Goal: Transaction & Acquisition: Download file/media

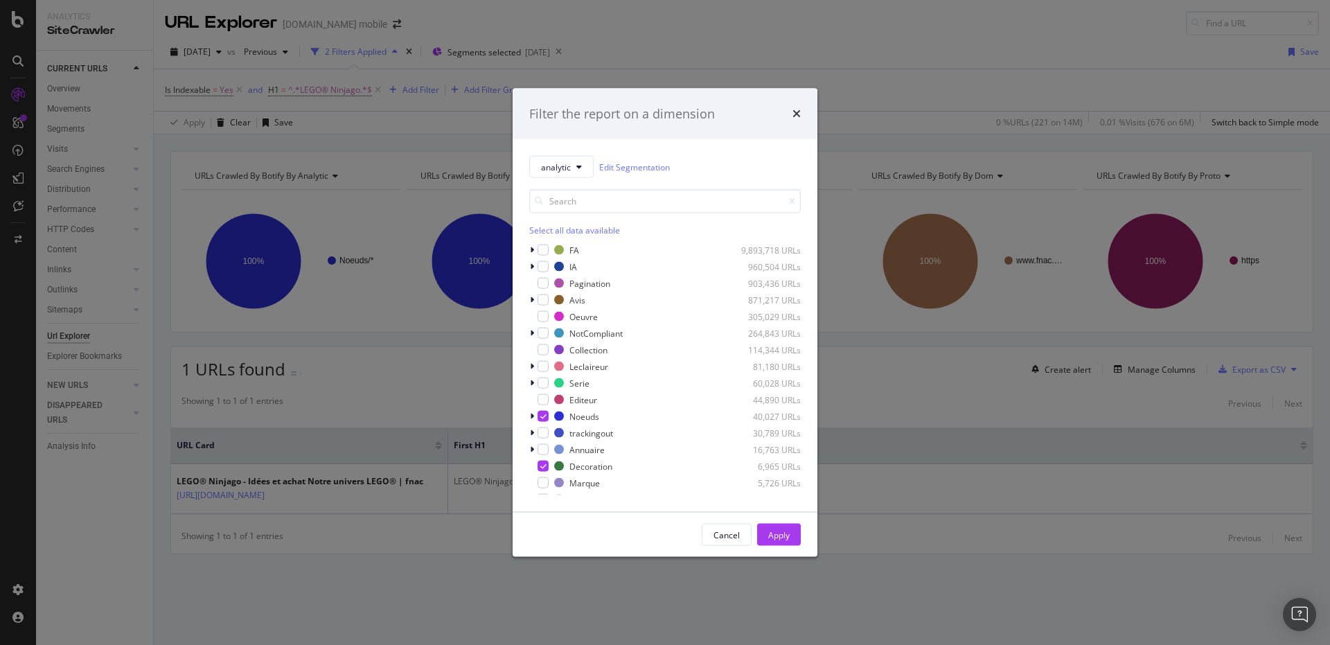
scroll to position [182, 0]
click at [540, 298] on div "modal" at bounding box center [542, 300] width 11 height 11
click at [542, 350] on div "modal" at bounding box center [542, 350] width 11 height 11
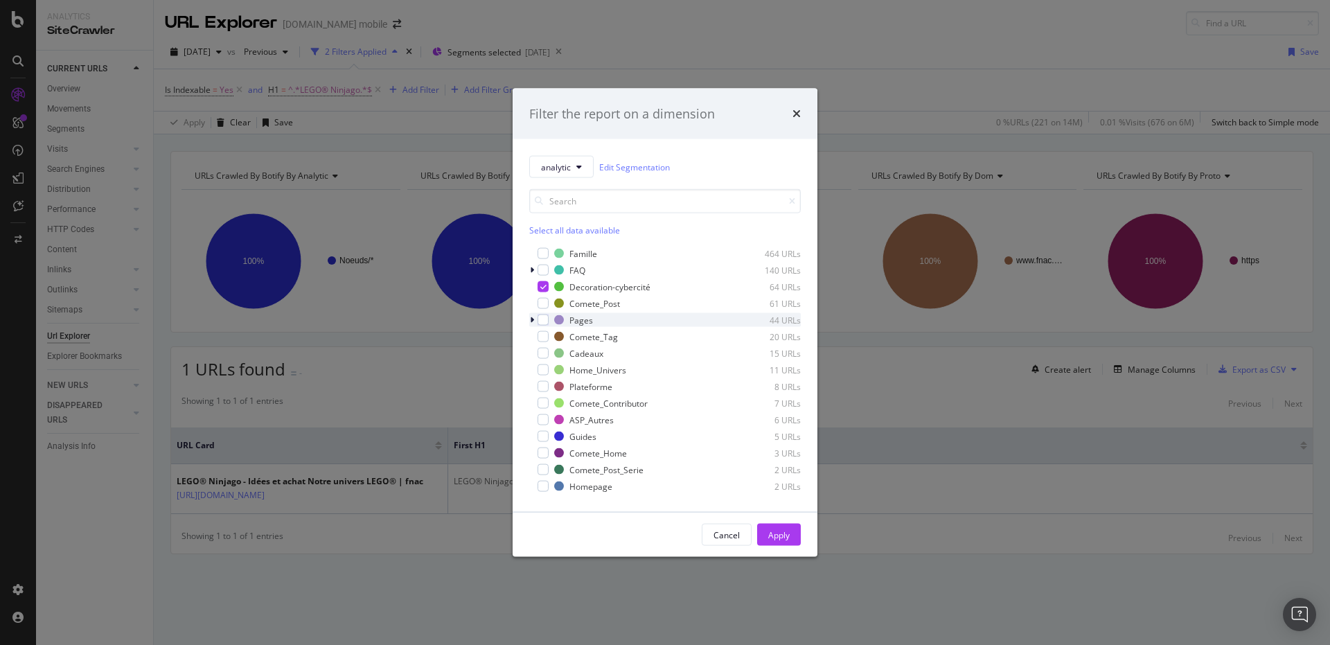
click at [530, 319] on icon "modal" at bounding box center [532, 320] width 4 height 8
click at [530, 319] on icon "modal" at bounding box center [532, 320] width 6 height 8
click at [539, 325] on div "modal" at bounding box center [542, 326] width 11 height 11
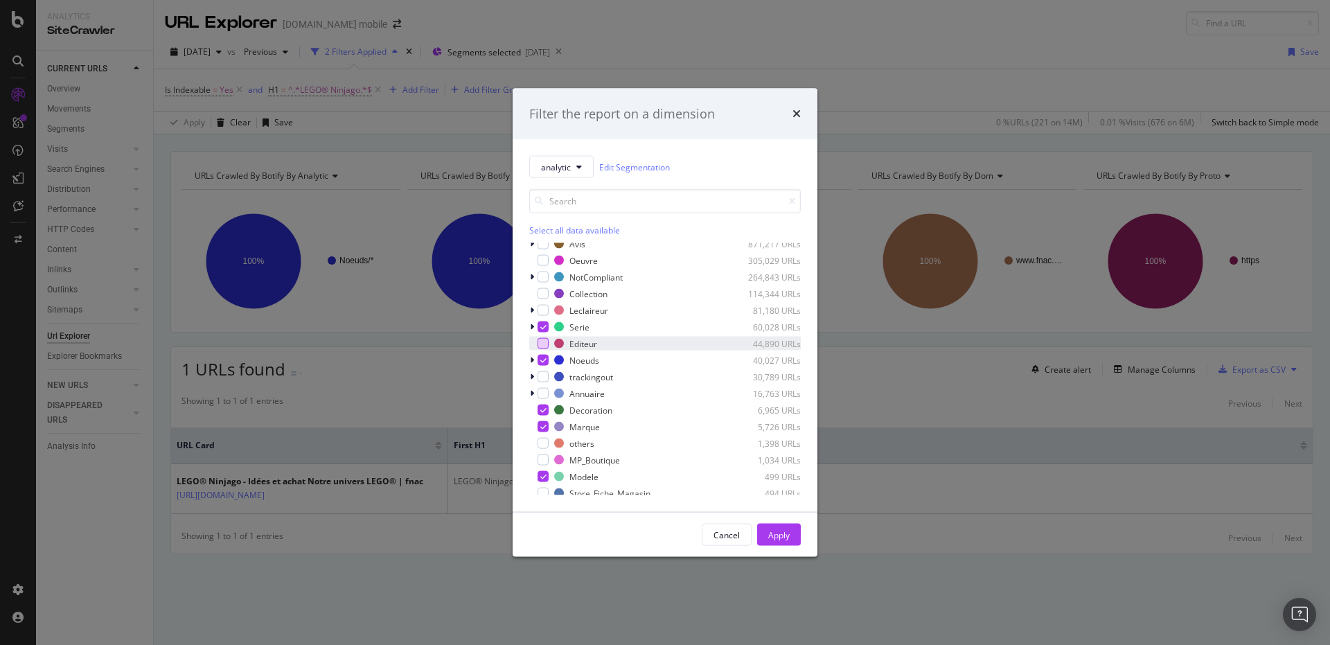
click at [543, 348] on div "modal" at bounding box center [542, 343] width 11 height 11
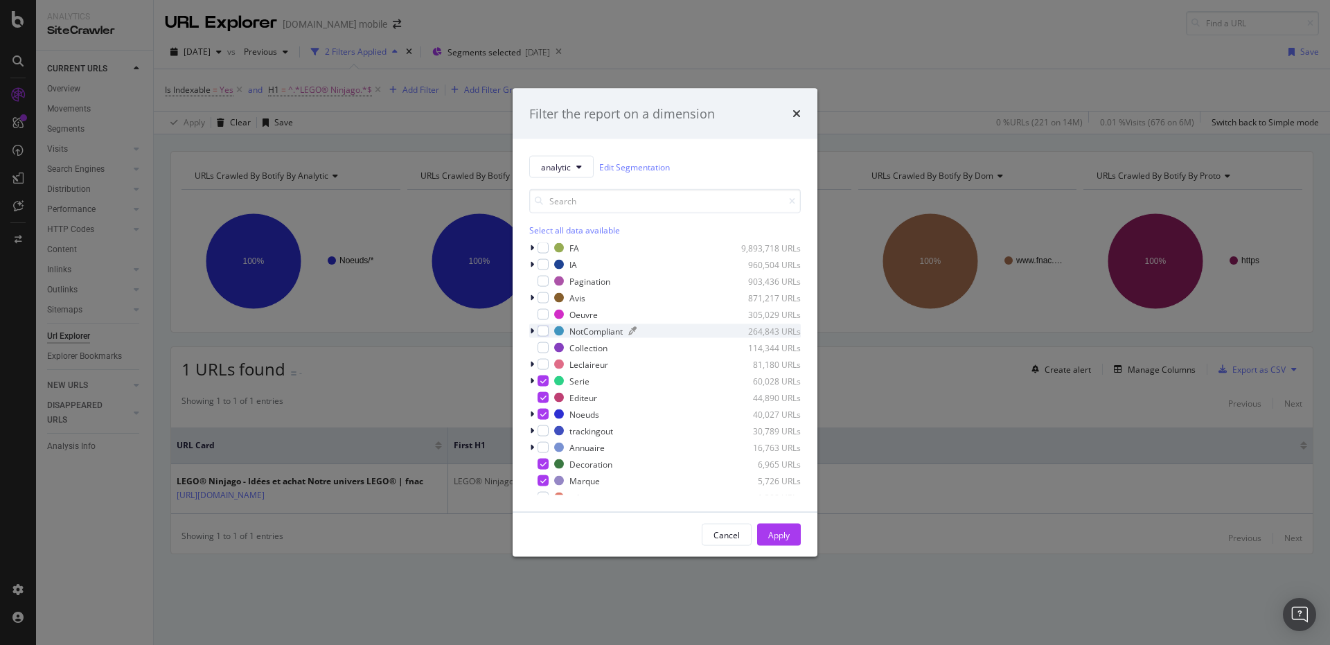
scroll to position [0, 0]
click at [542, 316] on div "modal" at bounding box center [542, 316] width 11 height 11
click at [542, 264] on div "modal" at bounding box center [542, 266] width 11 height 11
click at [544, 350] on div "modal" at bounding box center [542, 349] width 11 height 11
click at [786, 525] on div "Apply" at bounding box center [778, 534] width 21 height 21
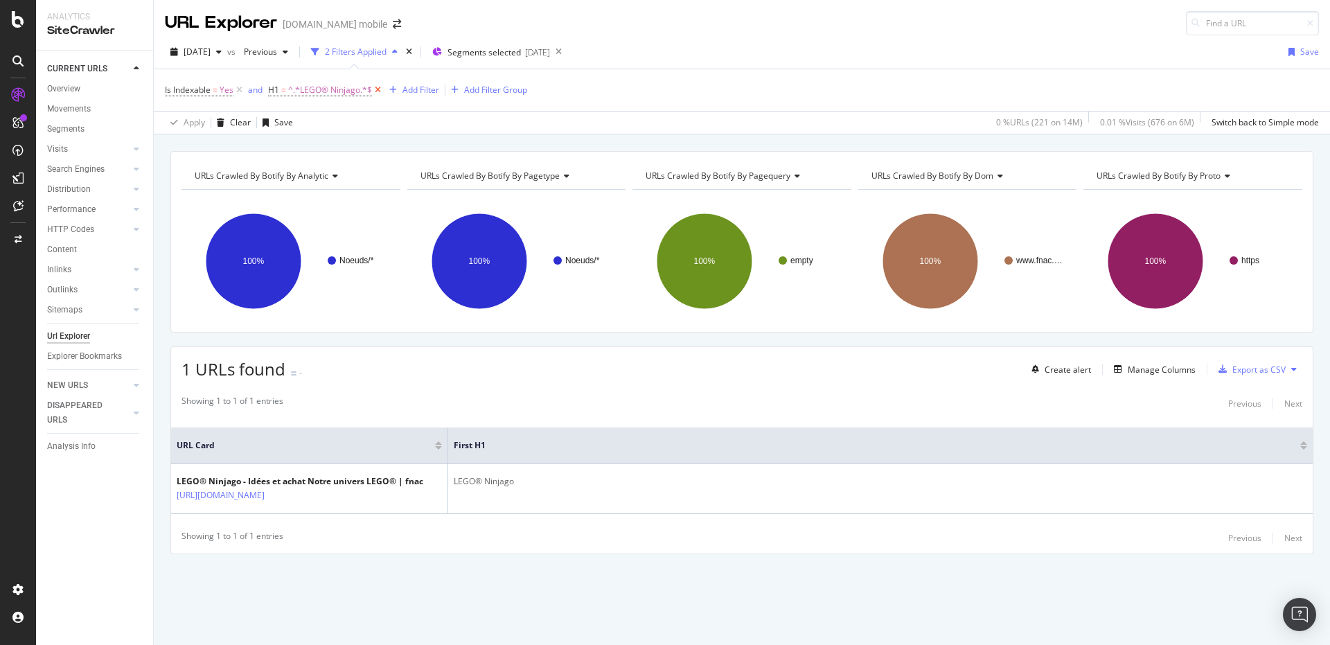
click at [375, 89] on icon at bounding box center [378, 90] width 12 height 14
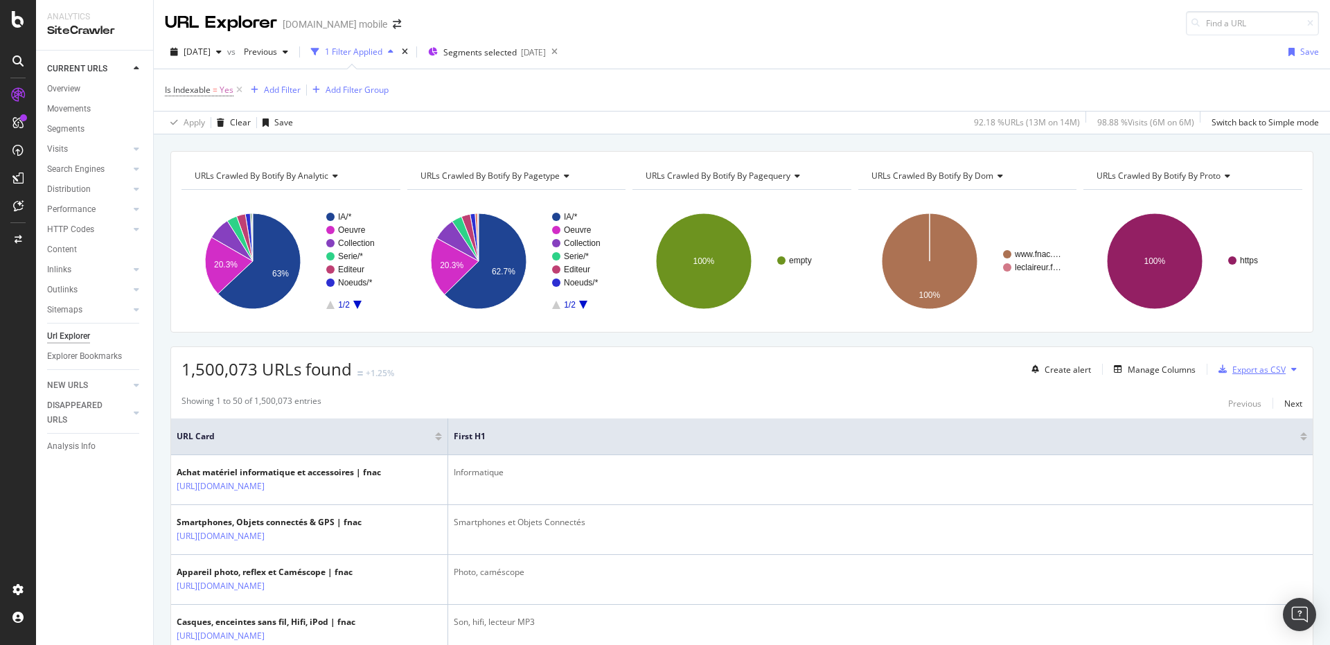
click at [1216, 370] on div "button" at bounding box center [1222, 369] width 19 height 8
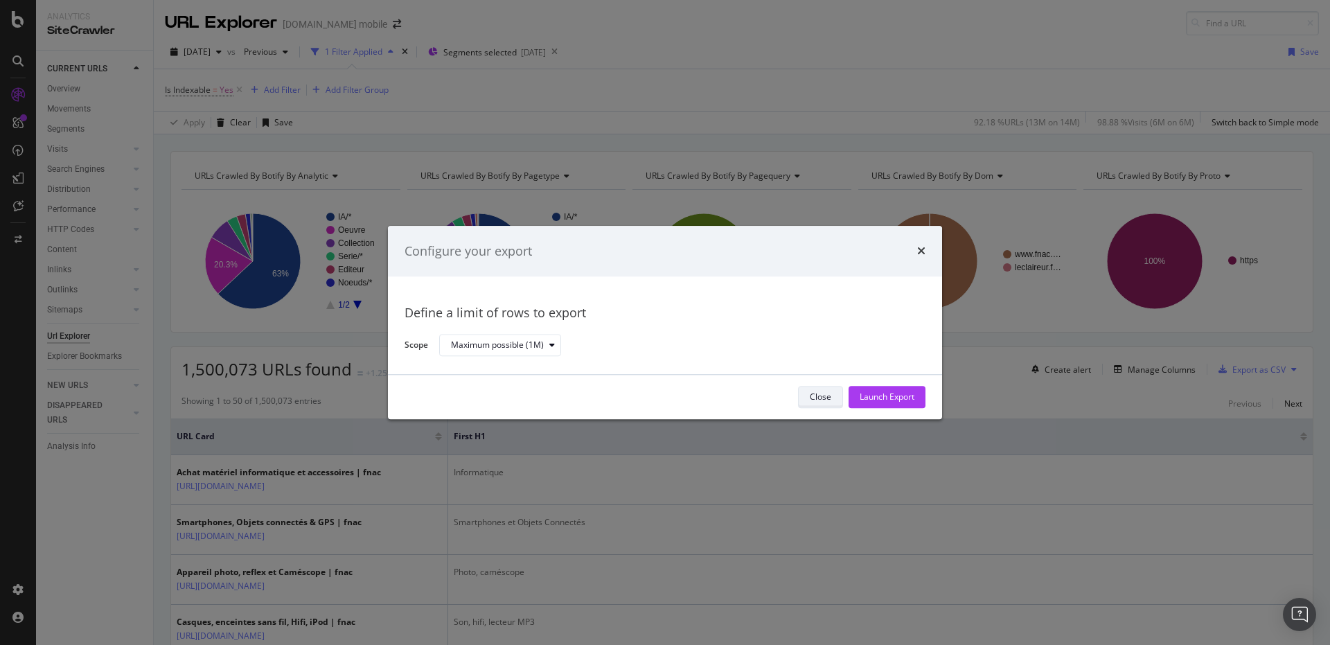
click at [834, 400] on button "Close" at bounding box center [820, 397] width 45 height 22
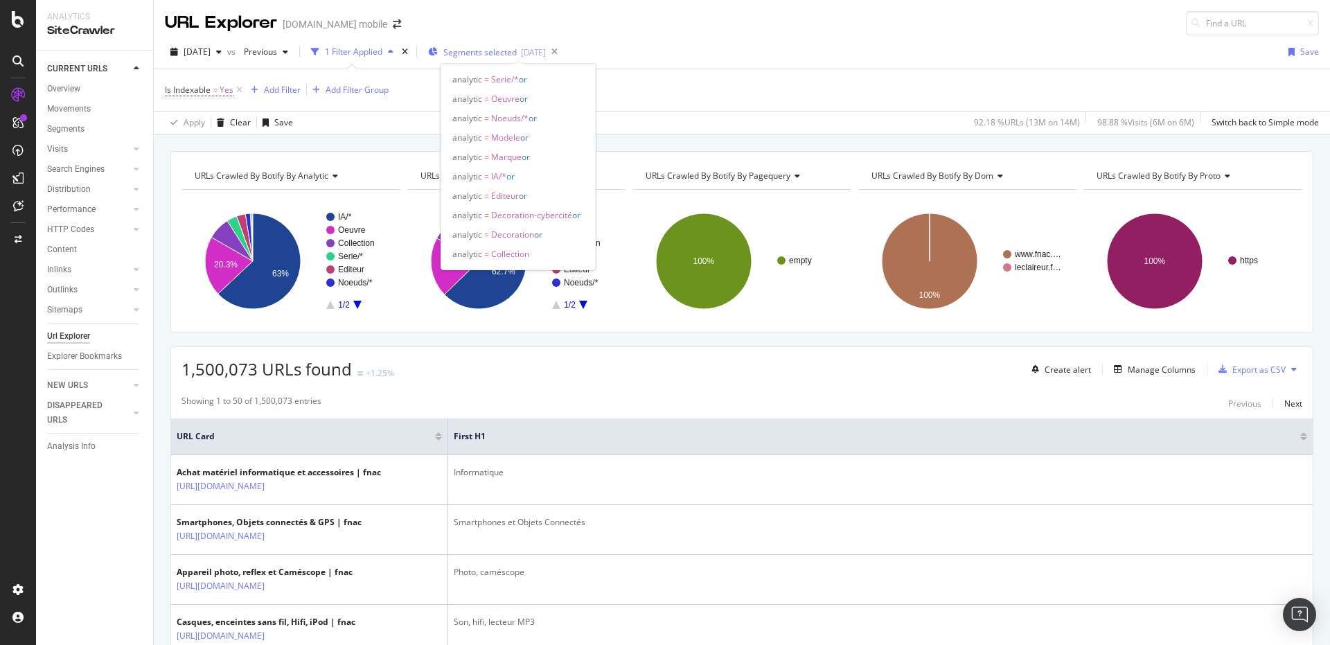
click at [490, 59] on div "Segments selected 2025-08-11" at bounding box center [487, 52] width 118 height 21
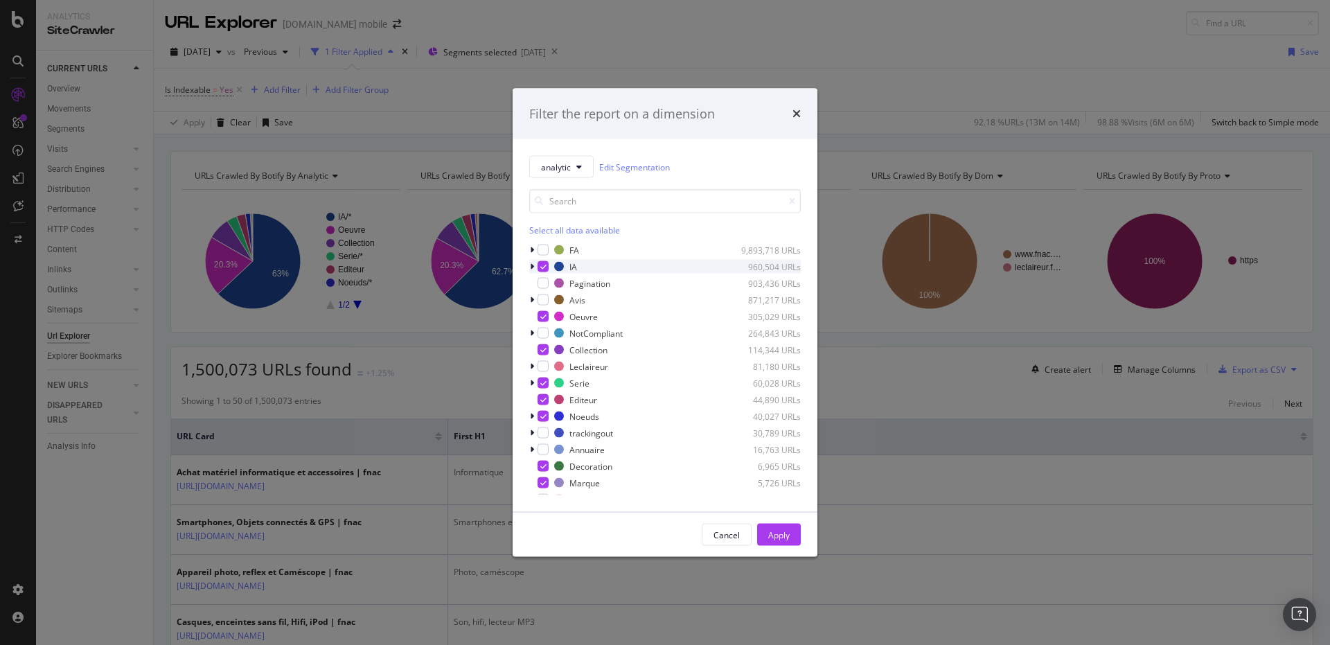
click at [529, 266] on div "modal" at bounding box center [533, 267] width 8 height 14
click at [544, 265] on icon "modal" at bounding box center [543, 266] width 6 height 7
click at [769, 526] on div "Apply" at bounding box center [778, 534] width 21 height 21
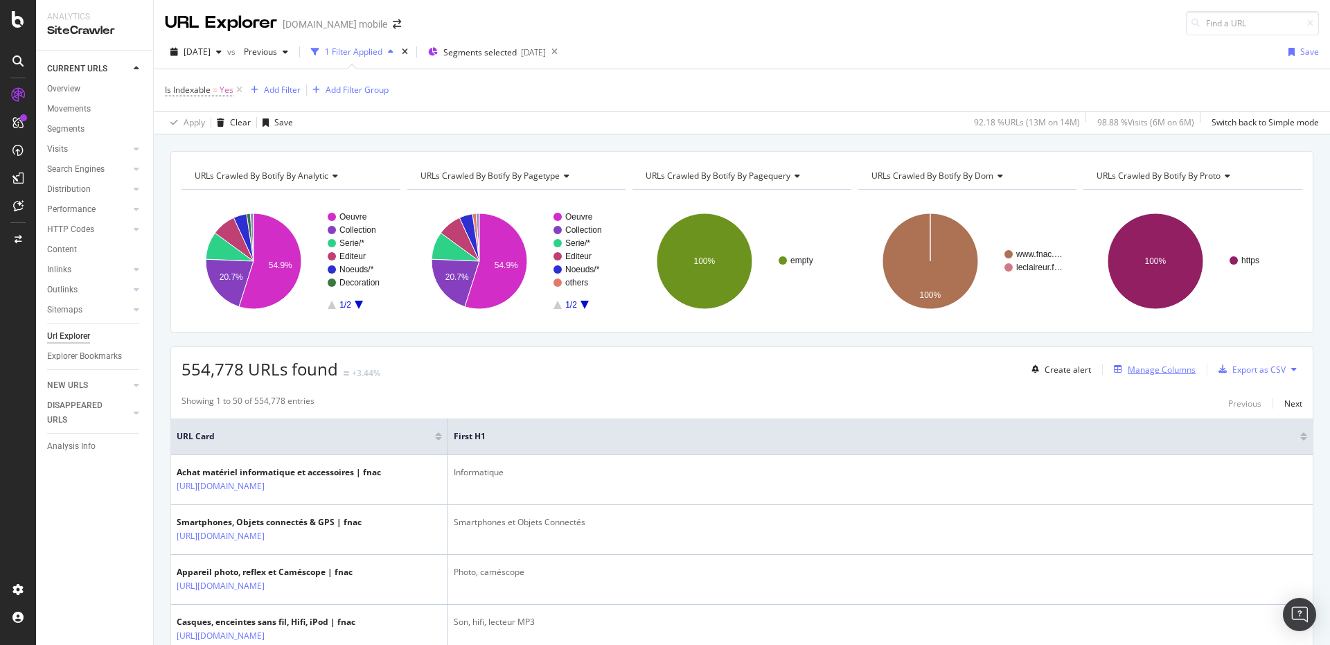
click at [1127, 364] on div "Manage Columns" at bounding box center [1161, 370] width 68 height 12
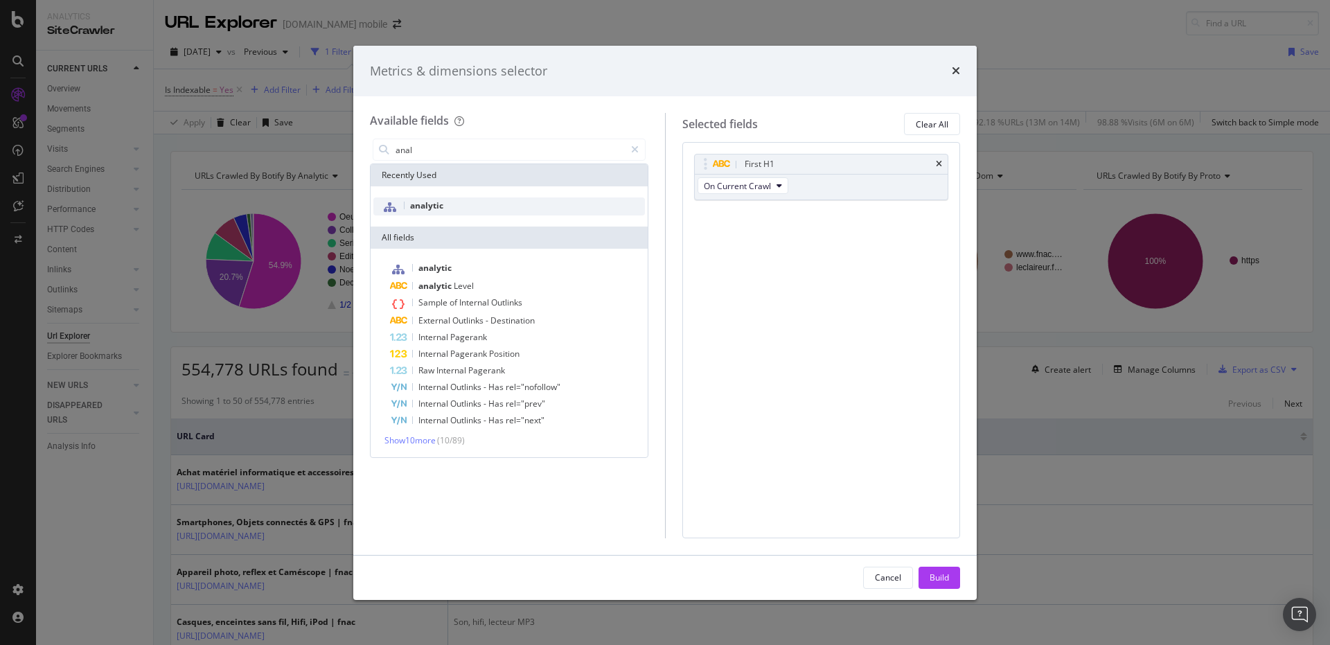
type input "anal"
click at [412, 211] on span "analytic" at bounding box center [426, 205] width 33 height 12
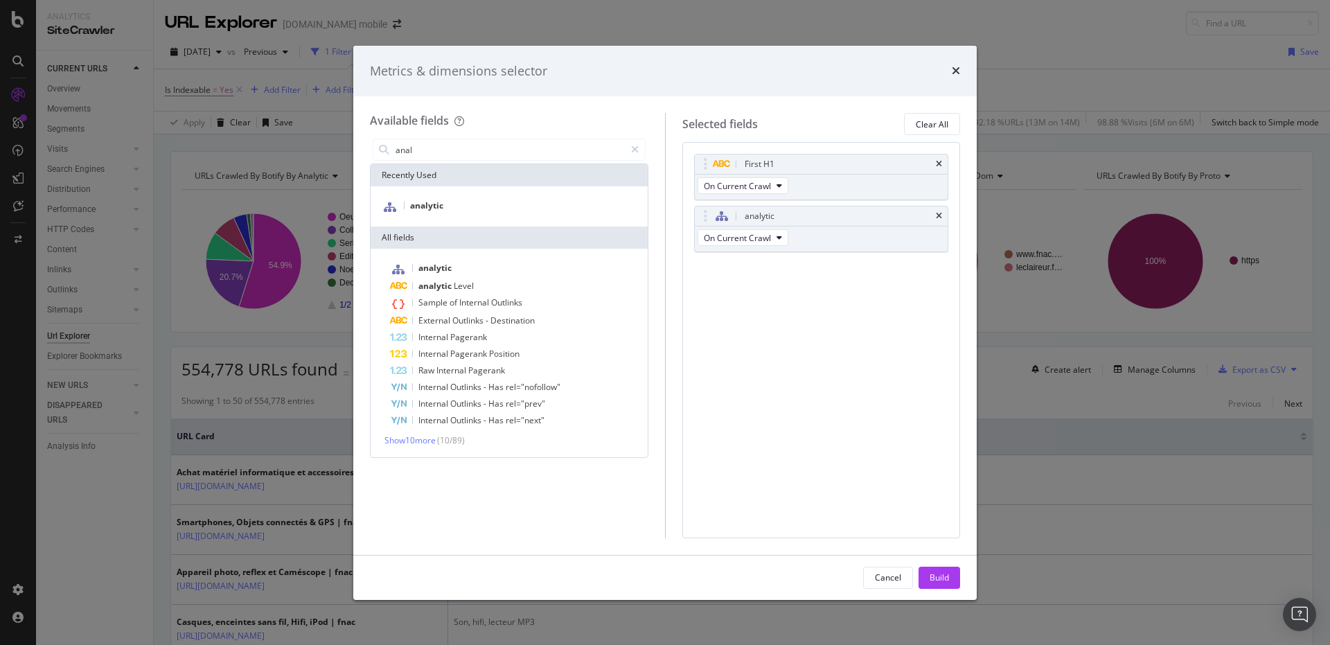
click at [927, 566] on button "Build" at bounding box center [939, 577] width 42 height 22
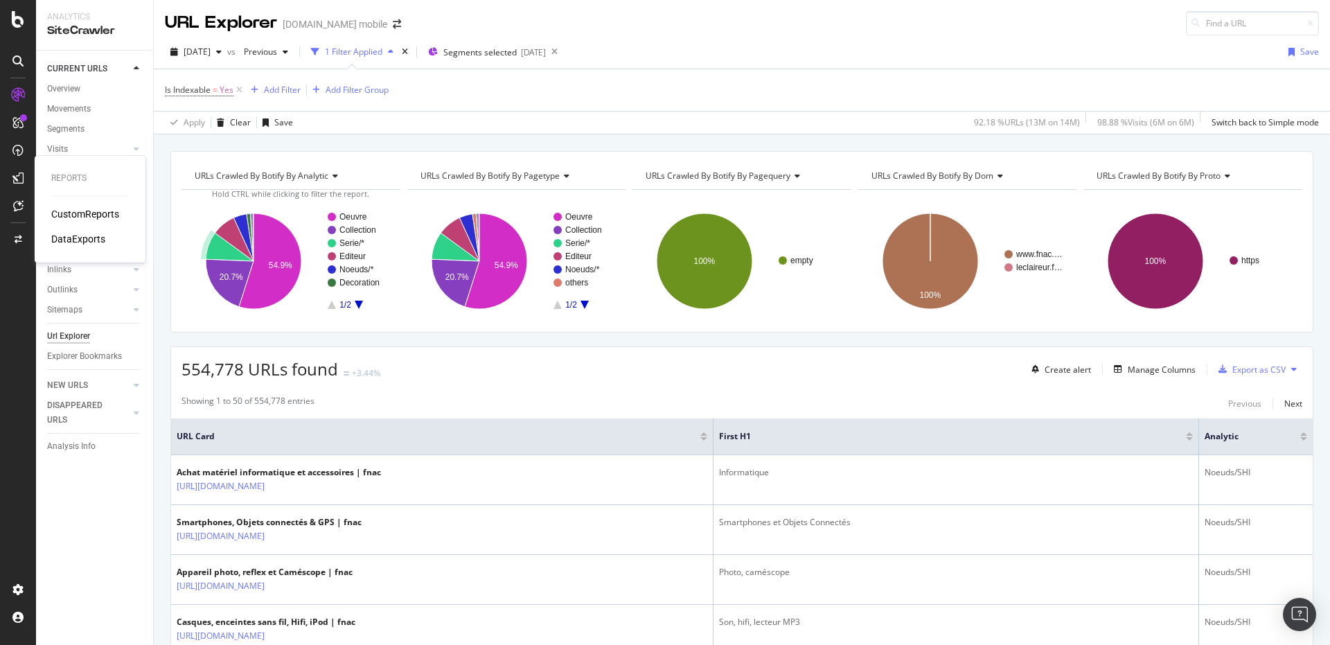
click at [81, 238] on div "DataExports" at bounding box center [78, 239] width 54 height 14
click at [1247, 366] on div "Export as CSV" at bounding box center [1258, 370] width 53 height 12
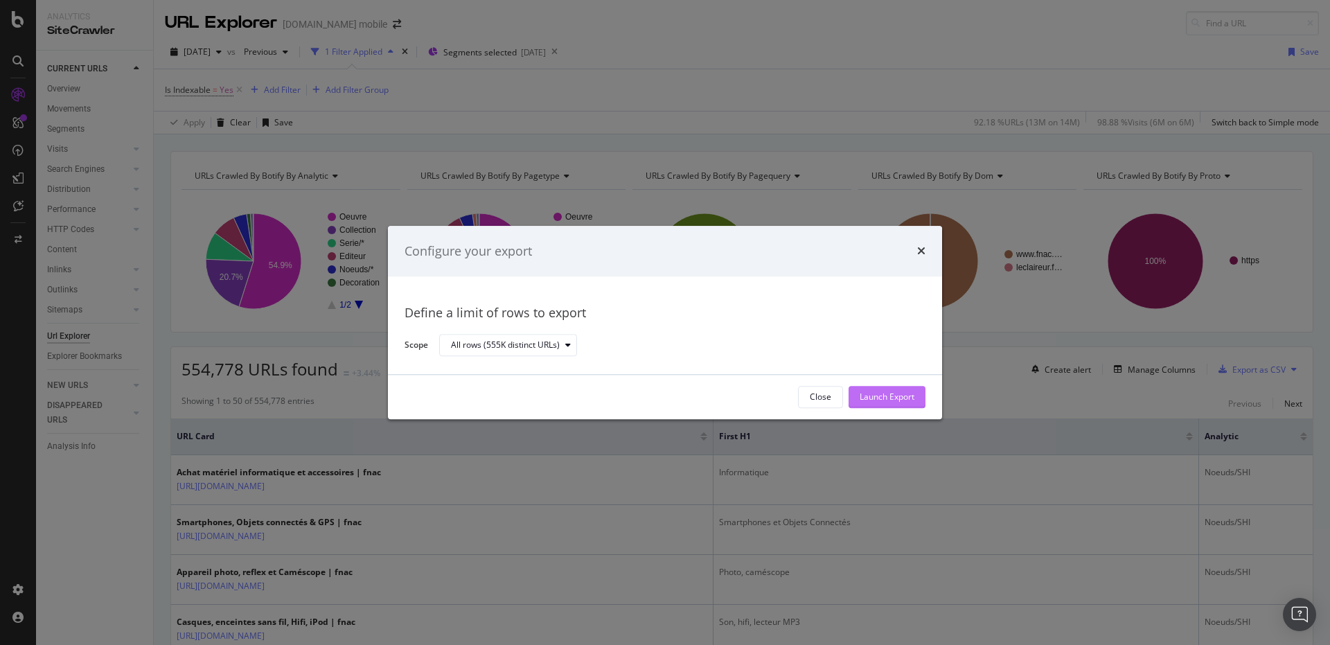
click at [900, 395] on div "Launch Export" at bounding box center [886, 397] width 55 height 12
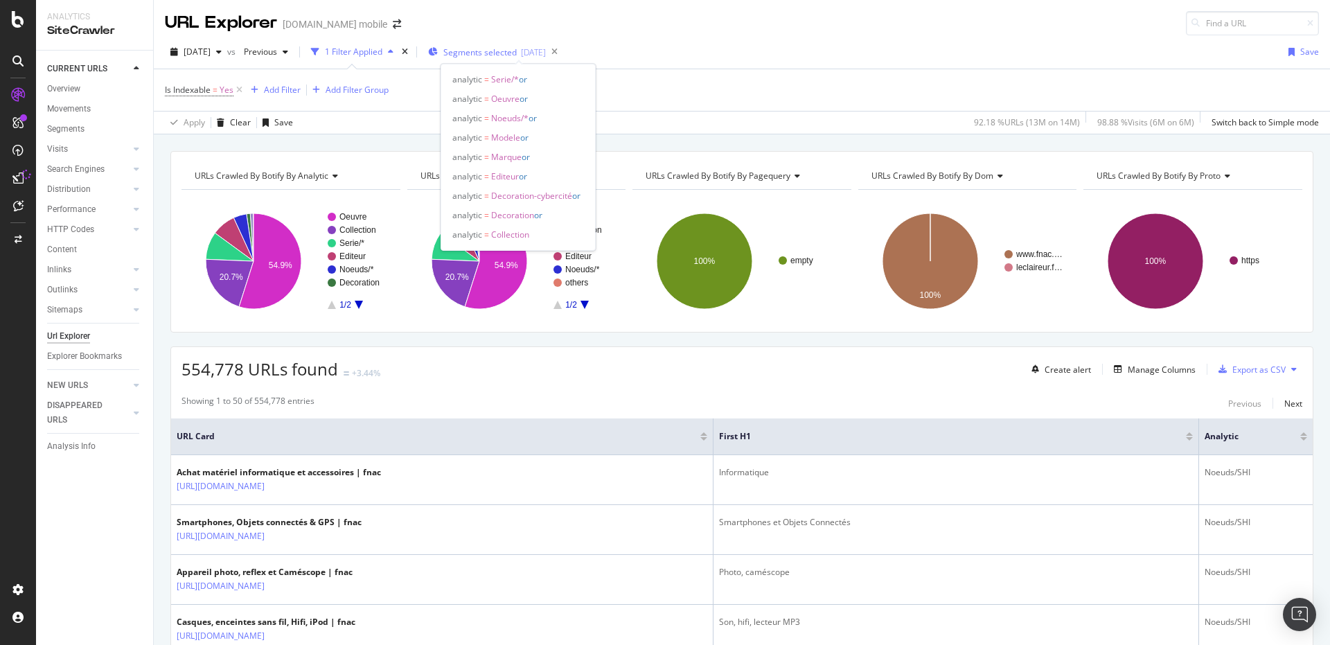
click at [490, 57] on span "Segments selected" at bounding box center [479, 52] width 73 height 12
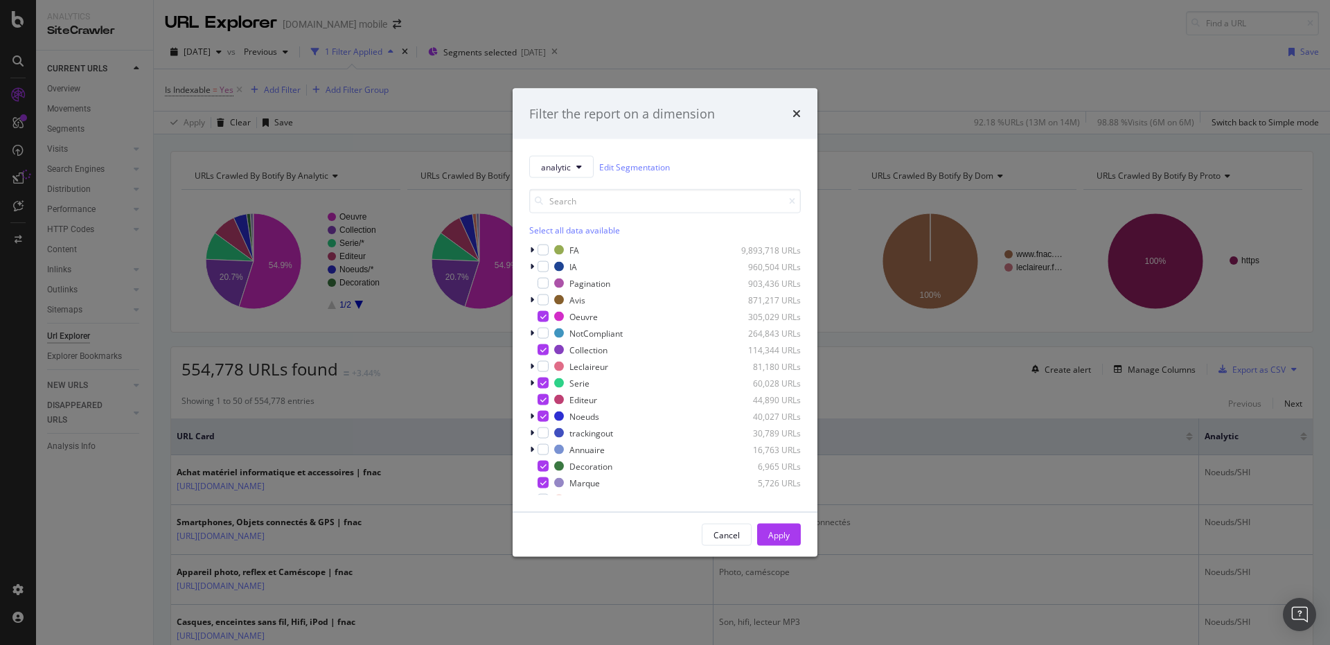
click at [465, 114] on div "Filter the report on a dimension analytic Edit Segmentation Select all data ava…" at bounding box center [665, 322] width 1330 height 645
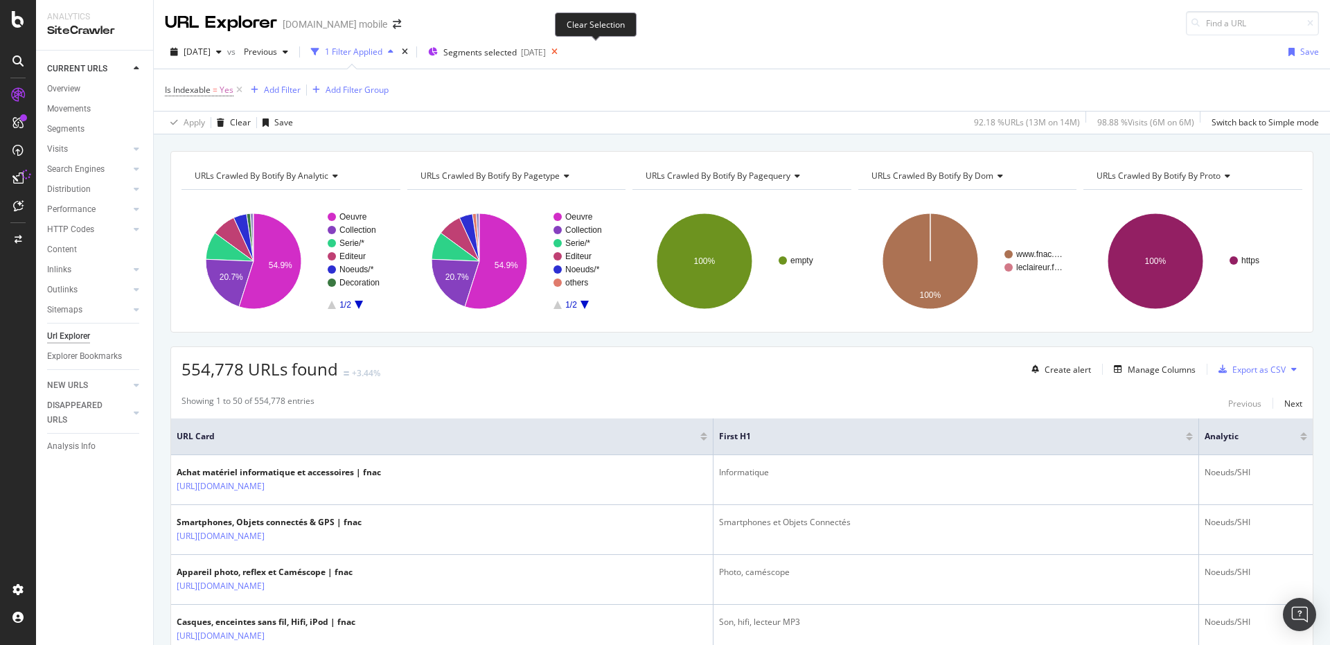
click at [563, 55] on icon at bounding box center [554, 51] width 17 height 19
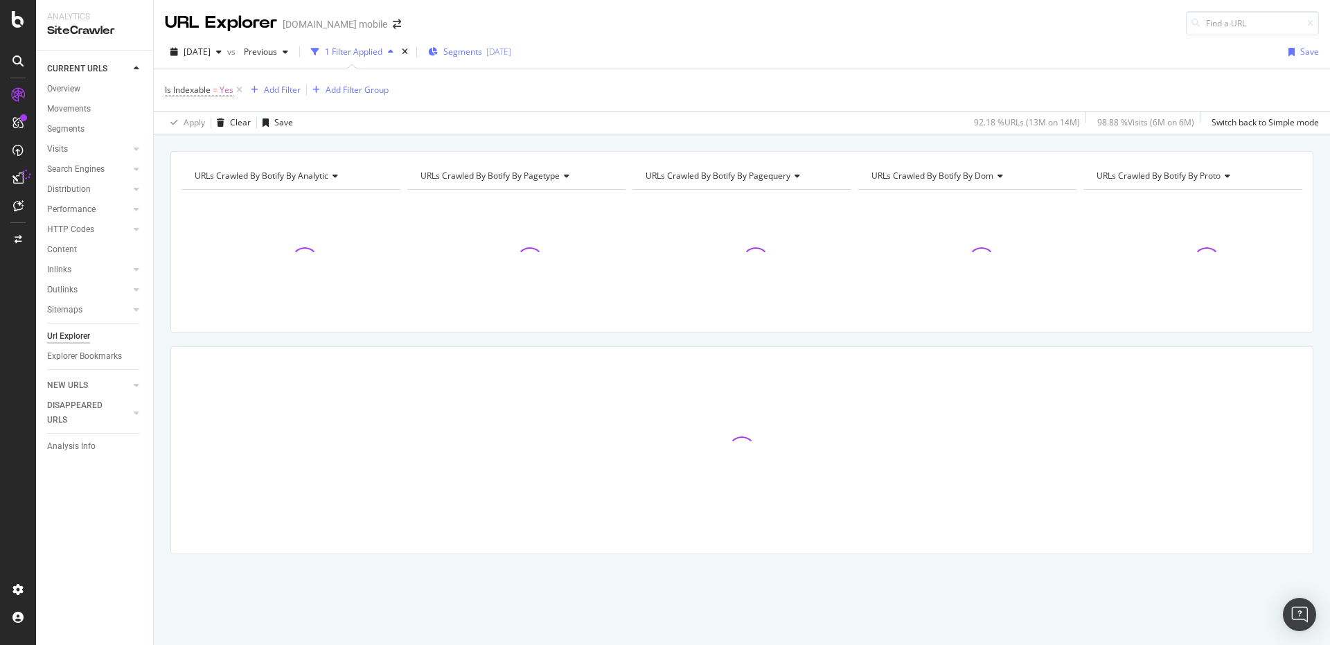
click at [511, 51] on div "2025-08-11" at bounding box center [498, 52] width 25 height 12
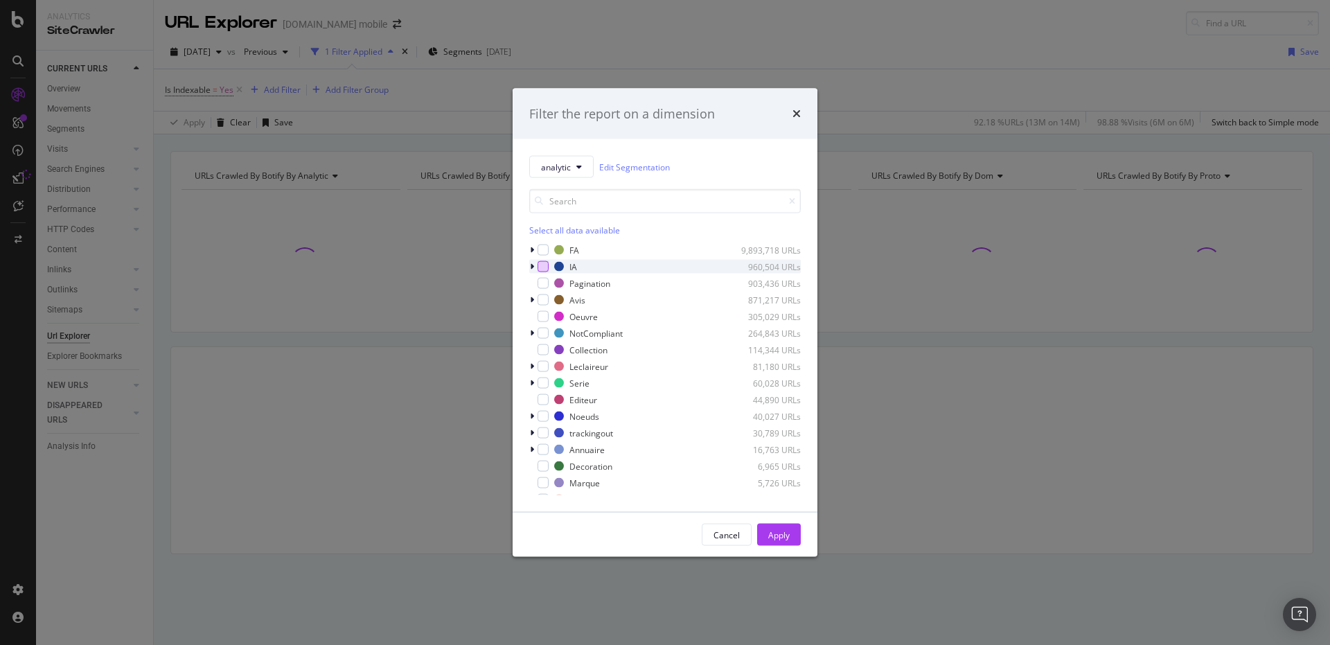
click at [542, 263] on div "modal" at bounding box center [542, 266] width 11 height 11
click at [767, 536] on button "Apply" at bounding box center [779, 535] width 44 height 22
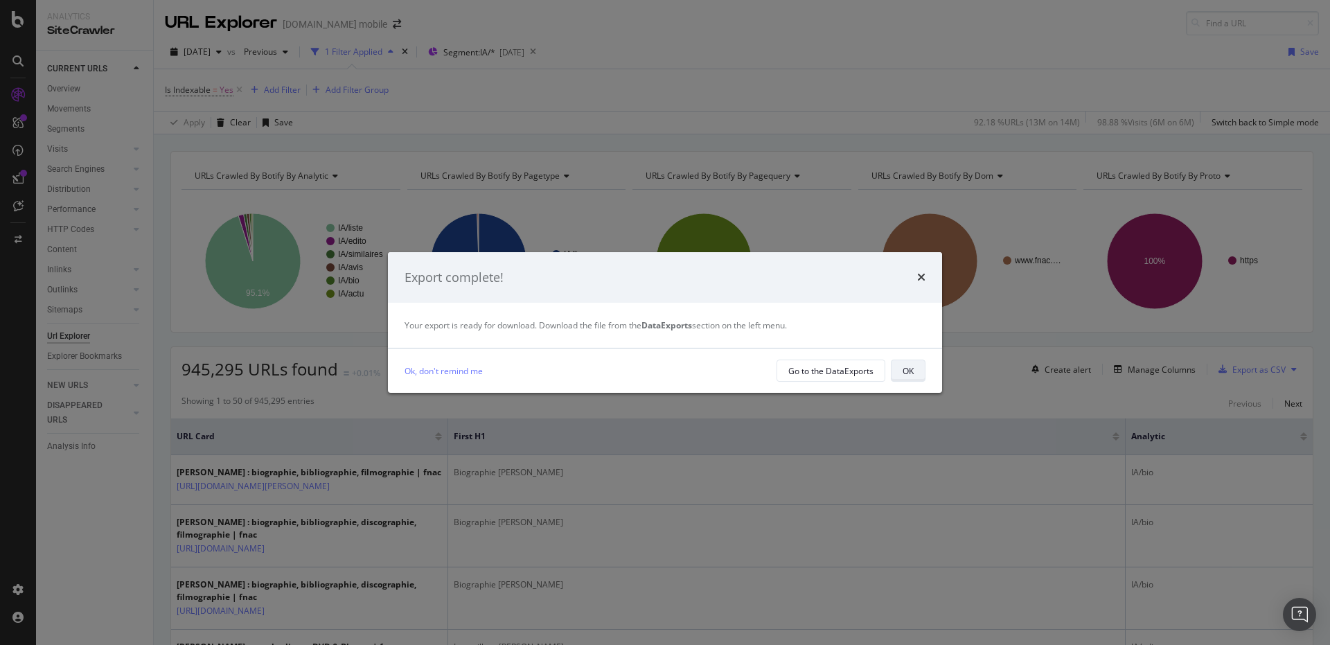
click at [916, 366] on button "OK" at bounding box center [908, 370] width 35 height 22
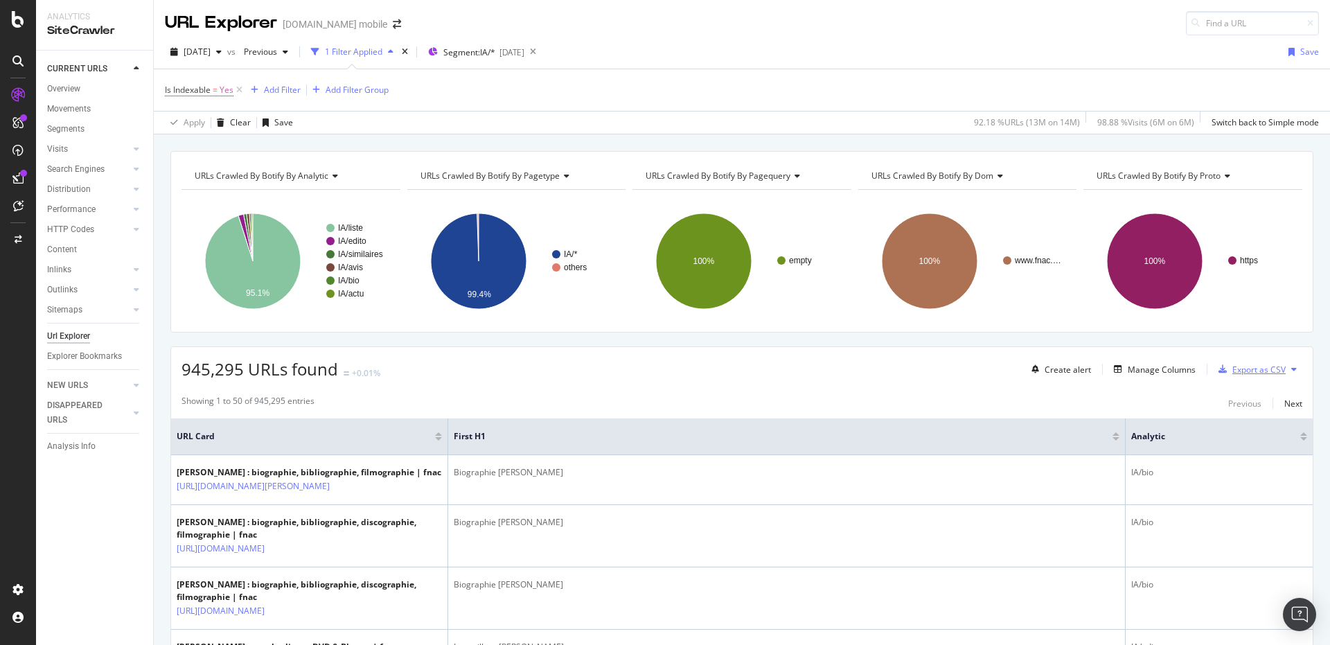
click at [1219, 378] on div "Export as CSV" at bounding box center [1249, 369] width 73 height 21
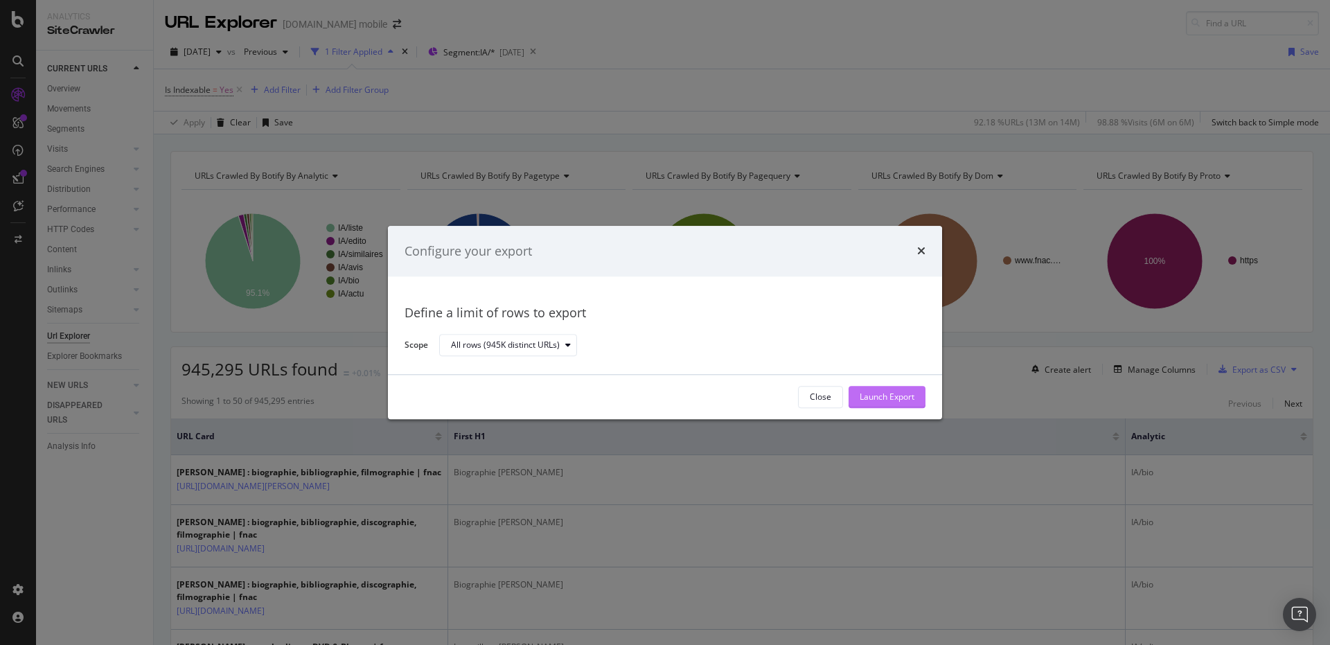
click at [877, 400] on div "Launch Export" at bounding box center [886, 397] width 55 height 12
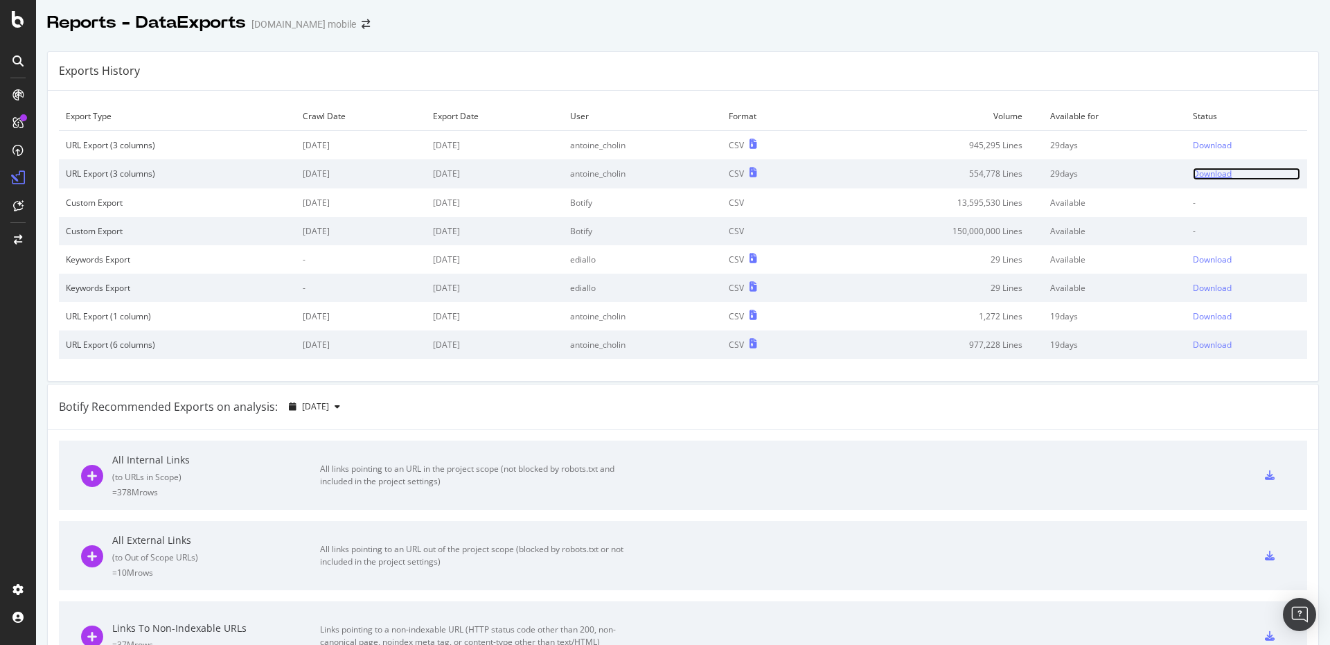
click at [1211, 175] on div "Download" at bounding box center [1212, 174] width 39 height 12
click at [1203, 144] on div "Download" at bounding box center [1212, 145] width 39 height 12
click at [641, 35] on div at bounding box center [683, 38] width 1294 height 6
